Goal: Information Seeking & Learning: Check status

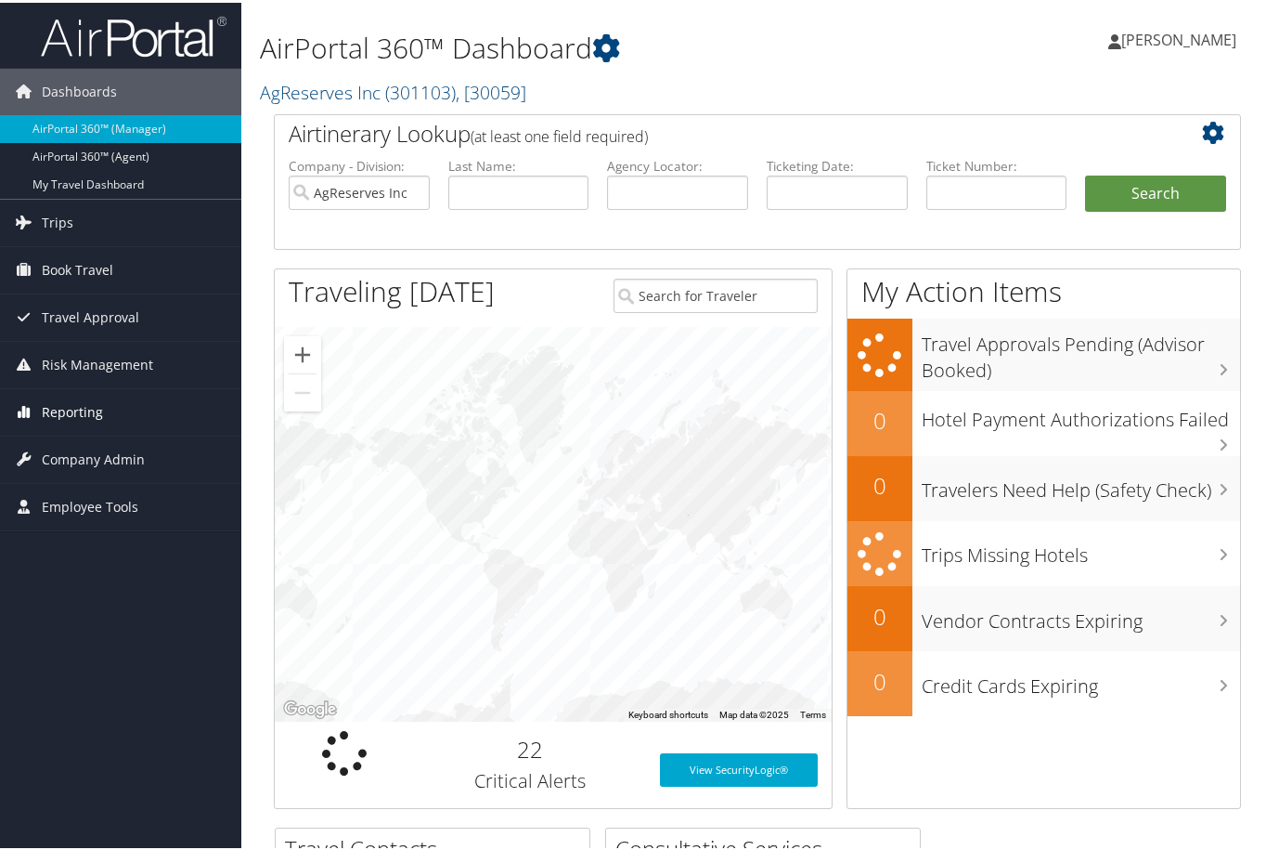
click at [74, 409] on span "Reporting" at bounding box center [72, 409] width 61 height 46
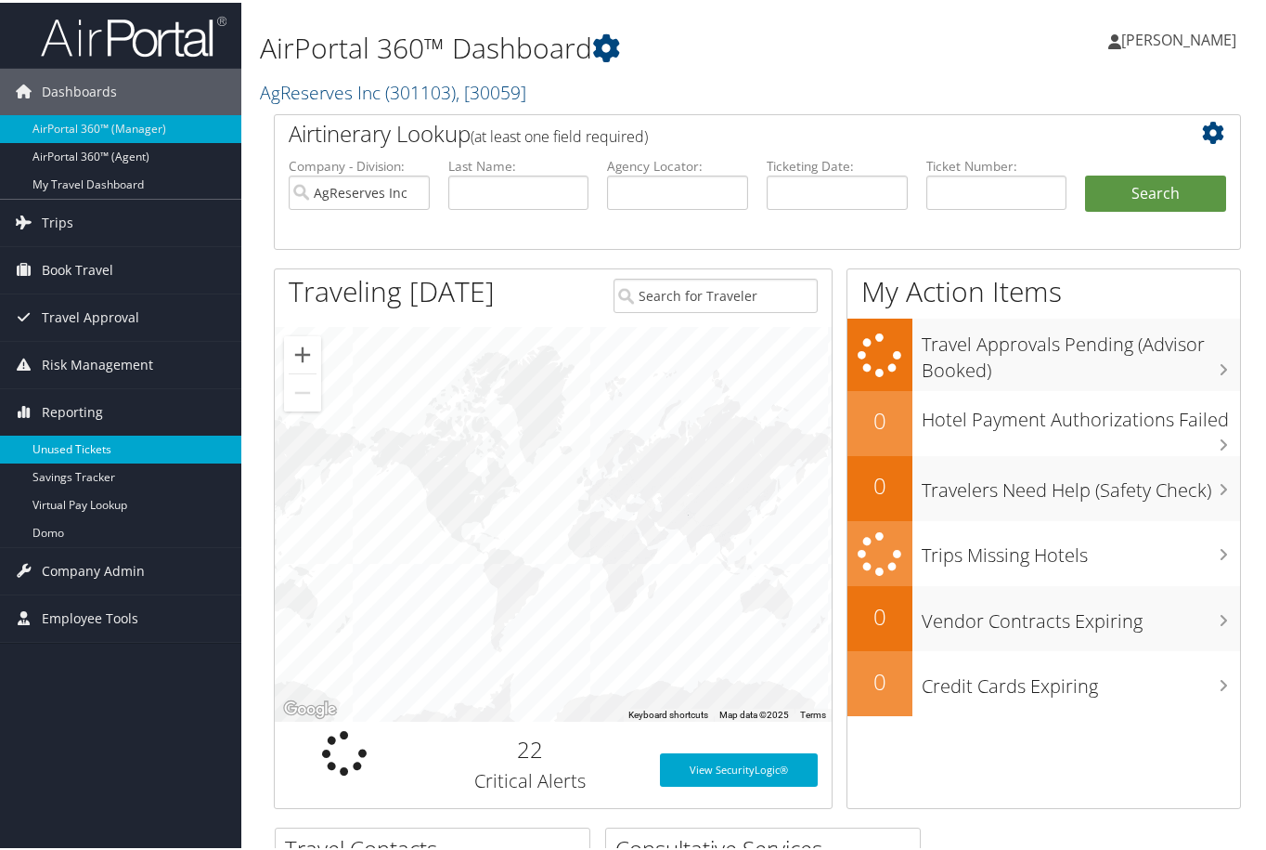
click at [74, 445] on link "Unused Tickets" at bounding box center [120, 447] width 241 height 28
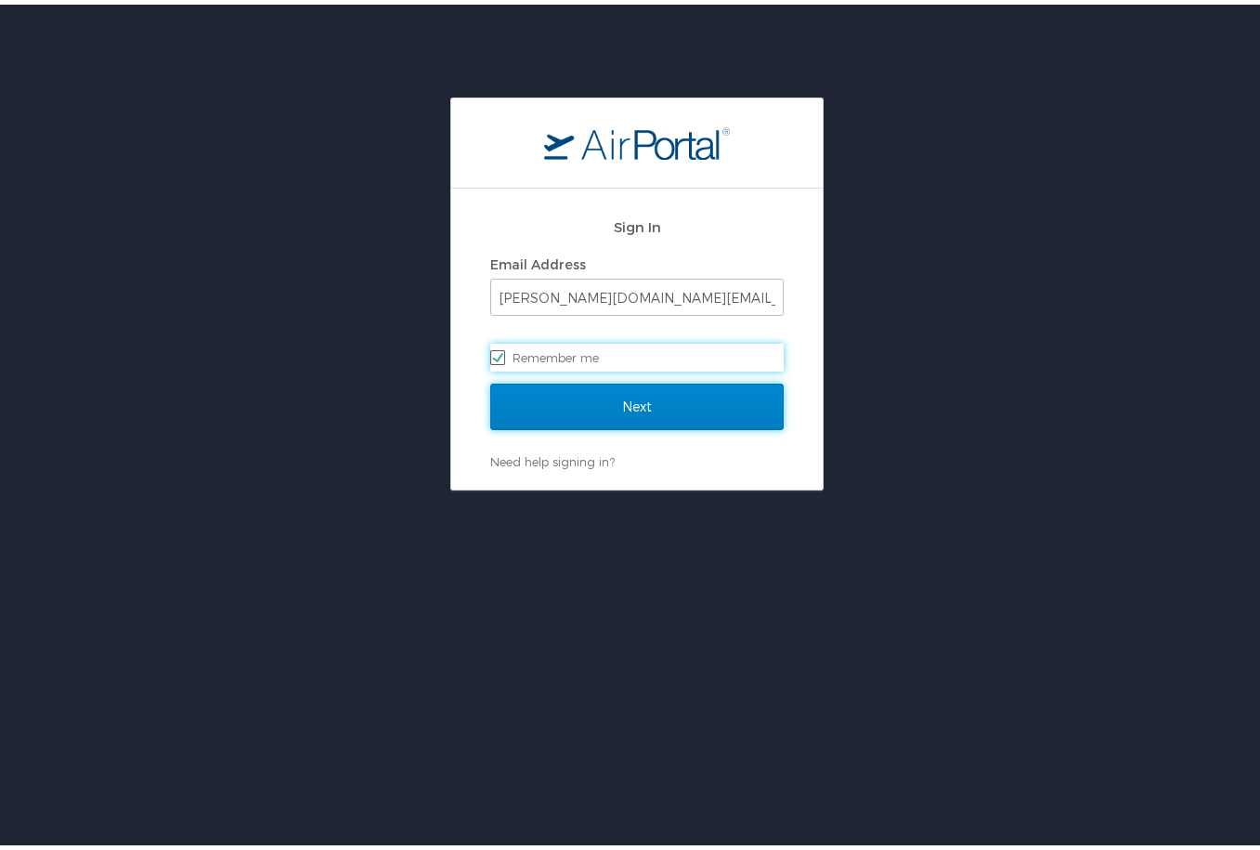
click at [623, 400] on input "Next" at bounding box center [636, 402] width 293 height 46
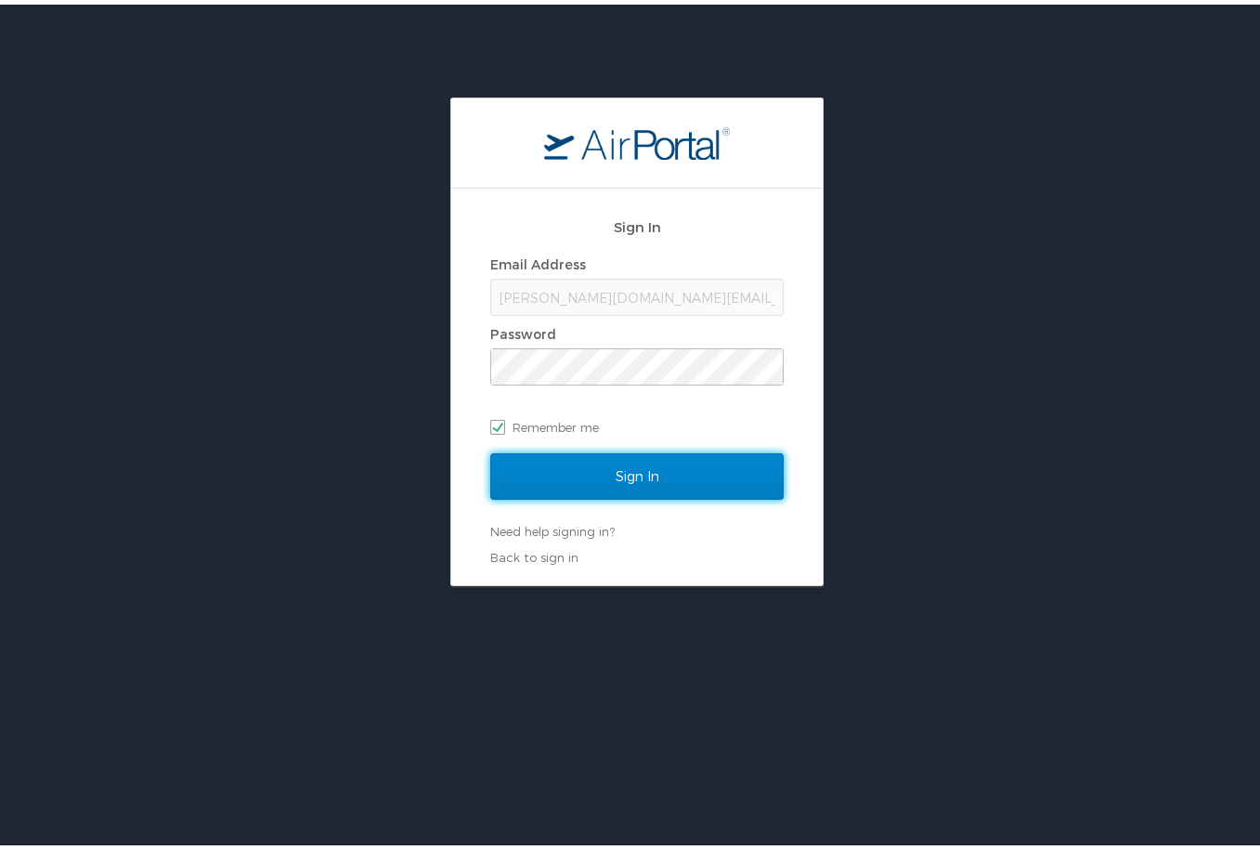
click at [664, 483] on input "Sign In" at bounding box center [636, 471] width 293 height 46
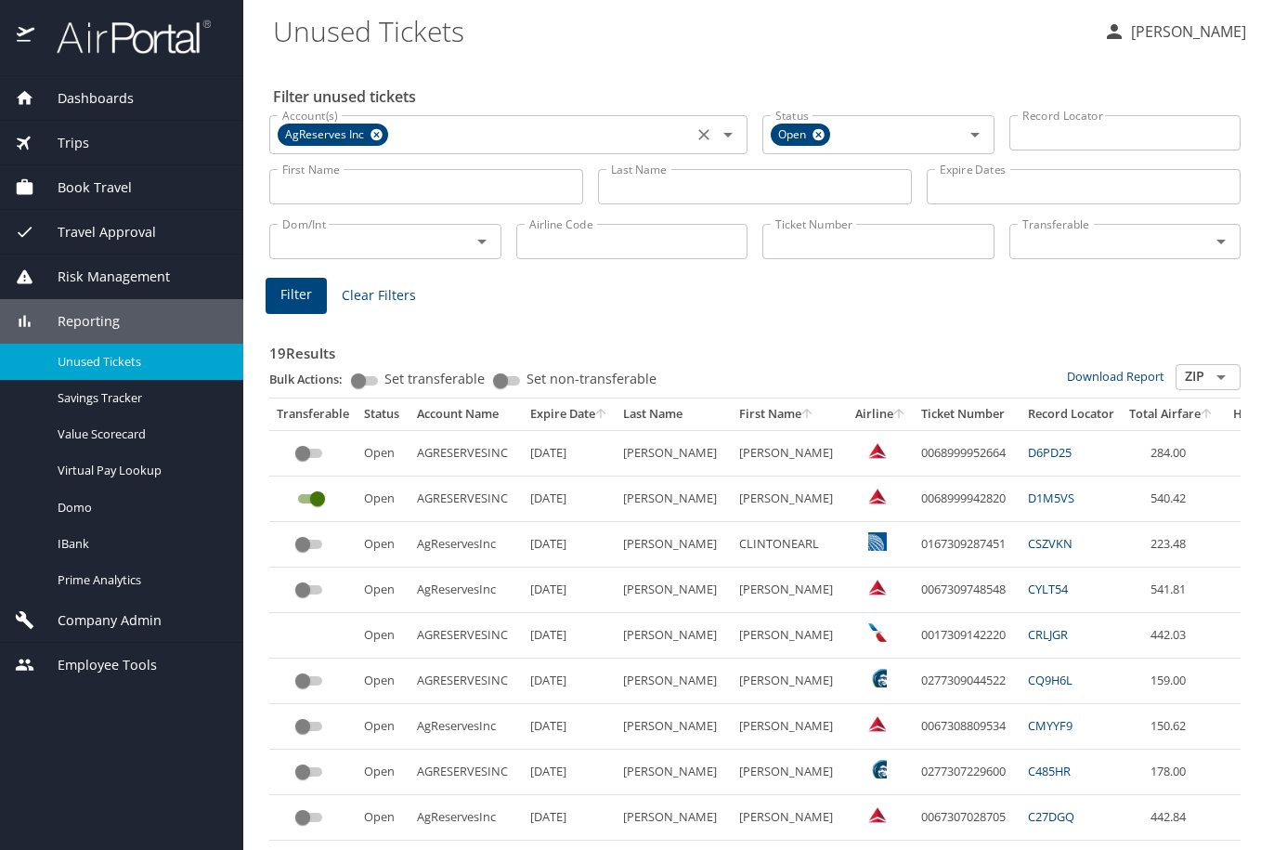
click at [378, 136] on icon at bounding box center [377, 134] width 14 height 20
click at [378, 136] on input "Account(s)" at bounding box center [481, 133] width 412 height 24
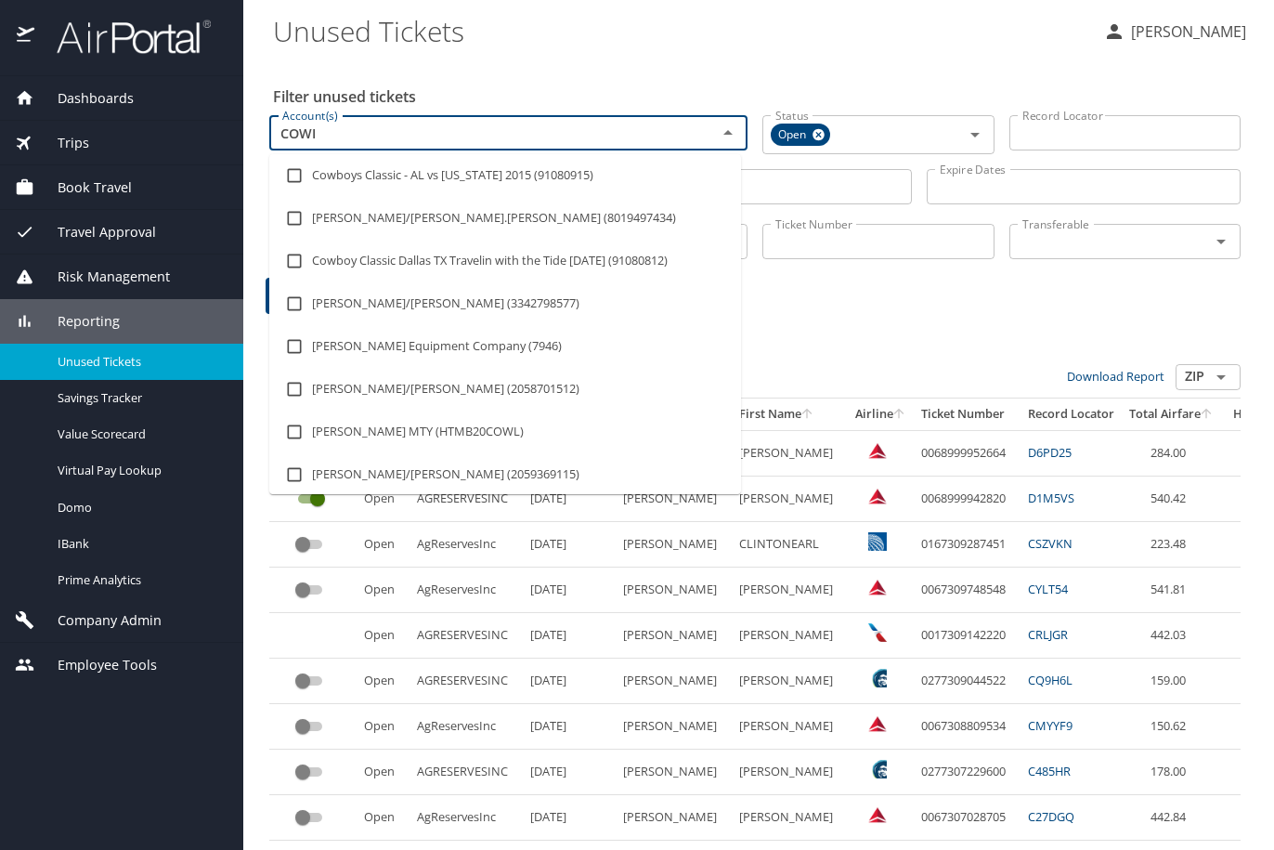
type input "COWIN"
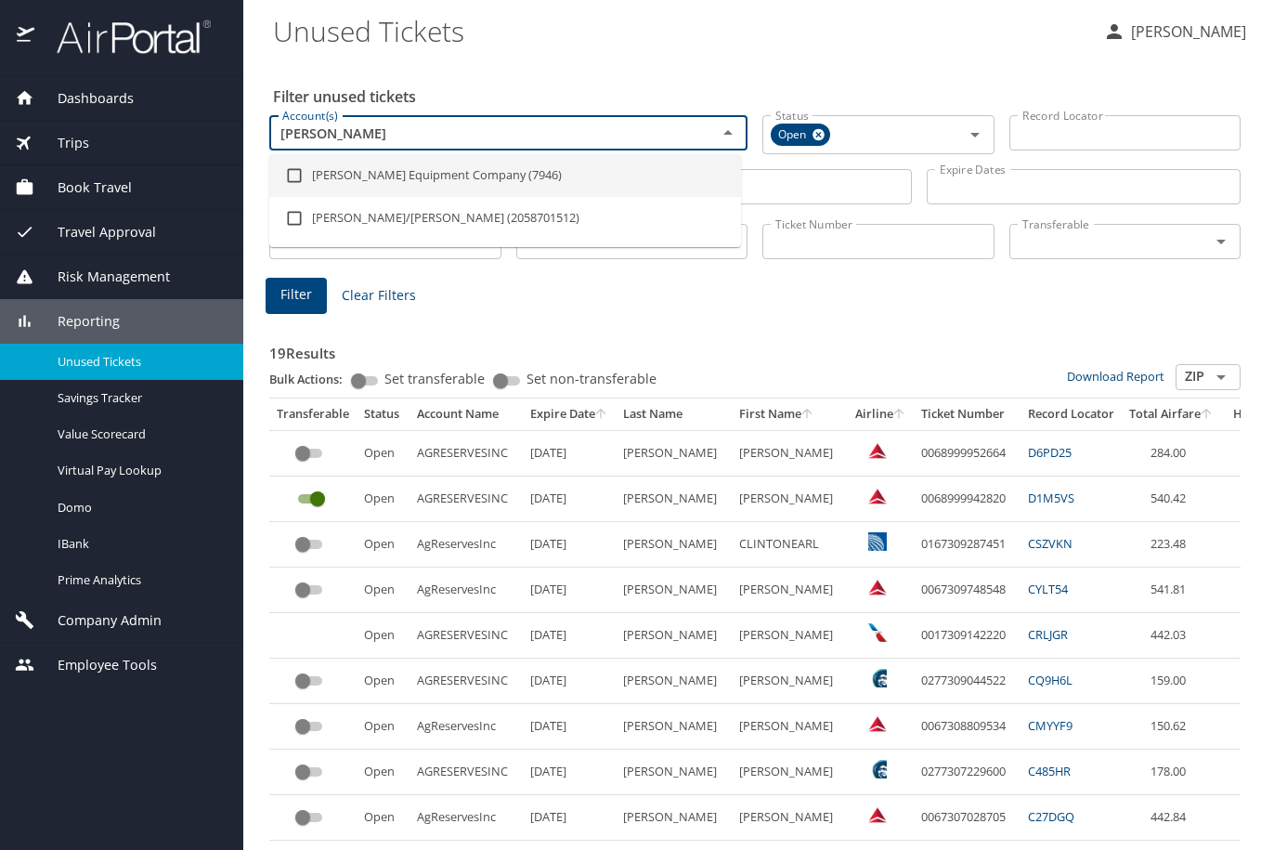
click at [293, 176] on input "checkbox" at bounding box center [294, 175] width 35 height 35
checkbox input "true"
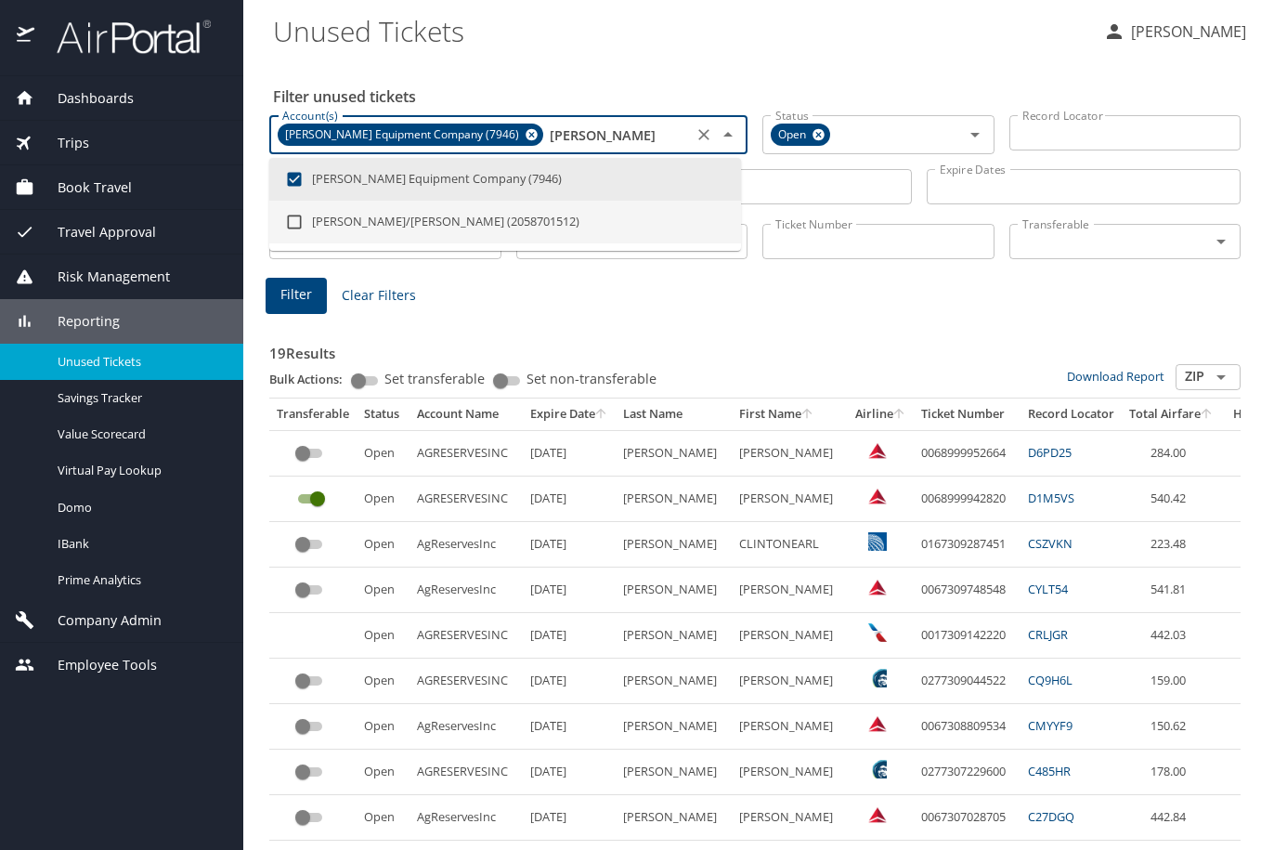
type input "COWIN"
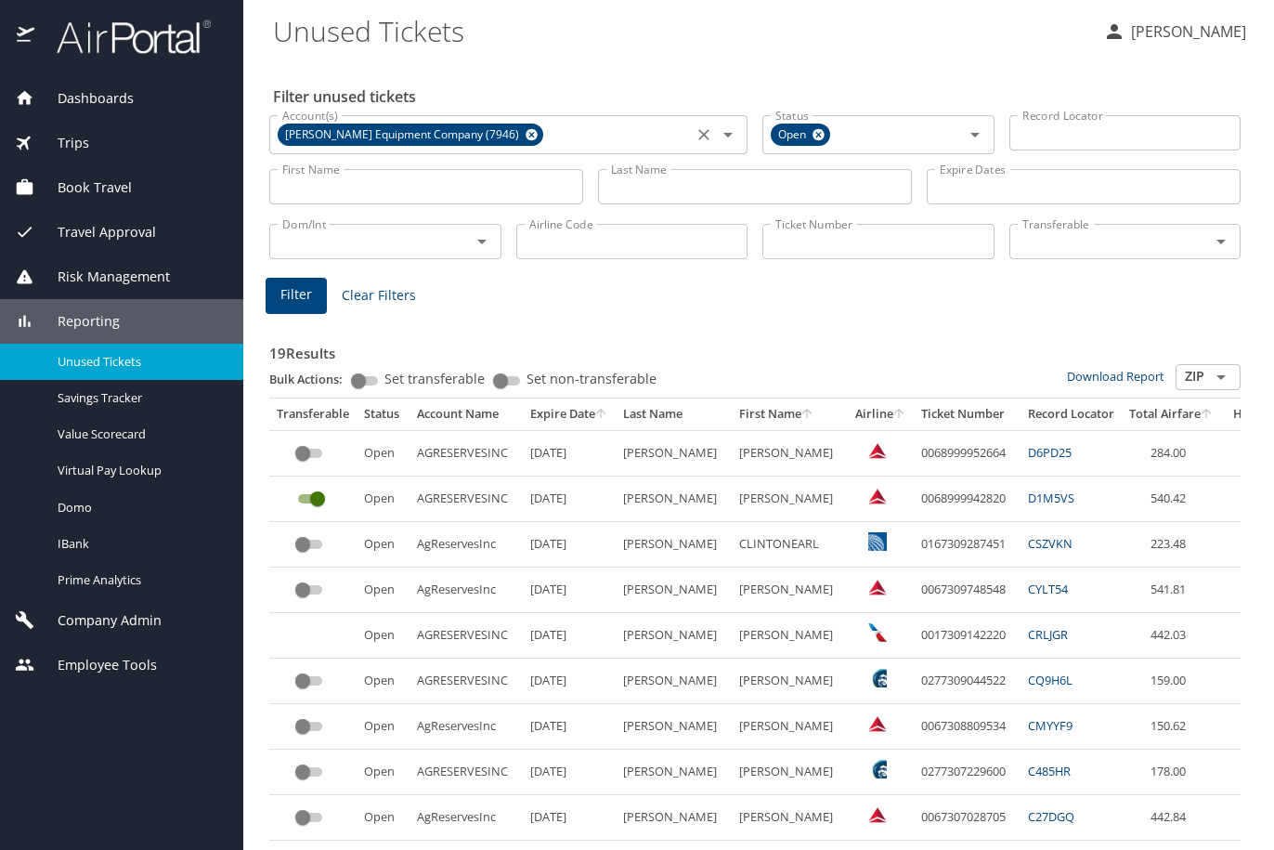
click at [744, 289] on div "Filter Clear Filters" at bounding box center [755, 296] width 979 height 36
click at [732, 187] on input "Last Name" at bounding box center [755, 186] width 314 height 35
click at [289, 294] on span "Filter" at bounding box center [296, 294] width 32 height 23
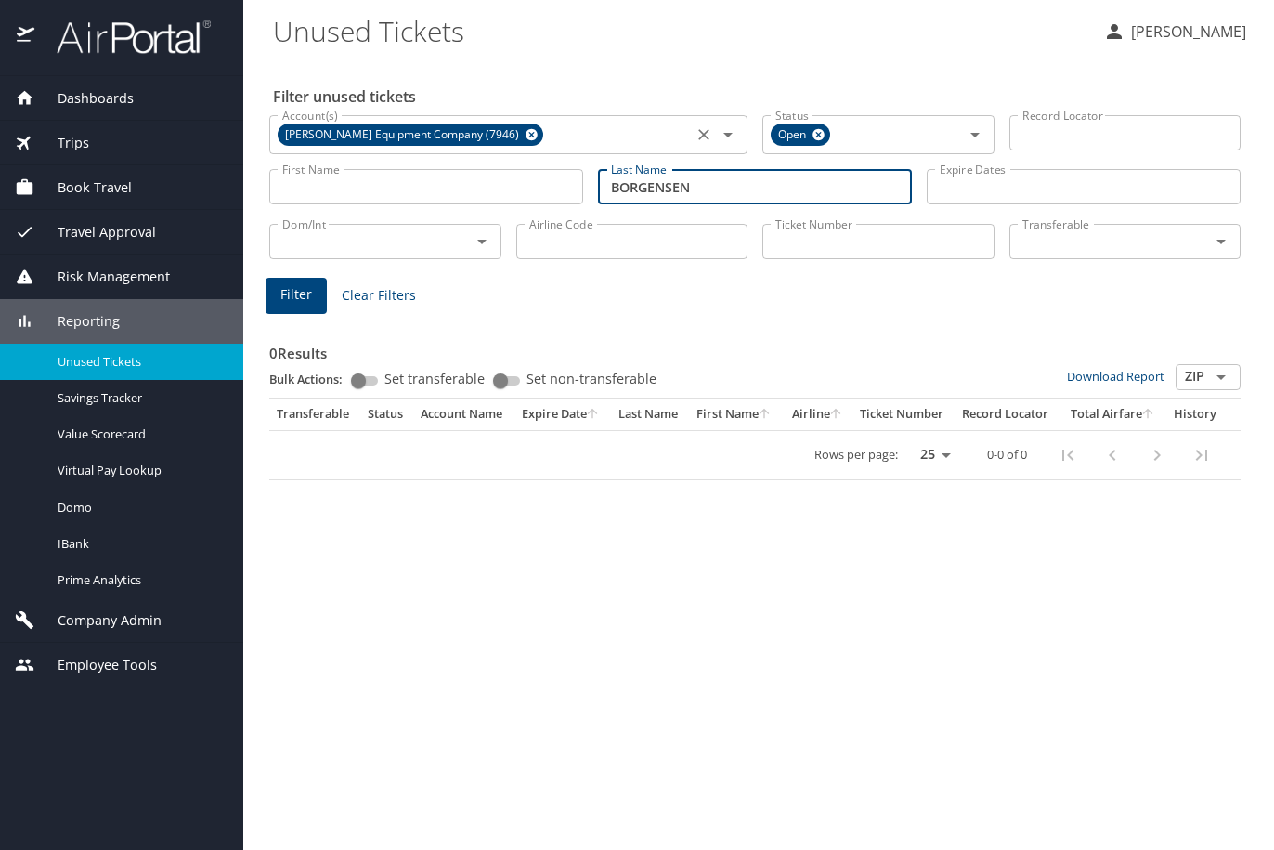
click at [659, 186] on input "BORGENSEN" at bounding box center [755, 186] width 314 height 35
type input "BORGESEN"
click at [318, 293] on button "Filter" at bounding box center [296, 296] width 61 height 36
